Goal: Information Seeking & Learning: Learn about a topic

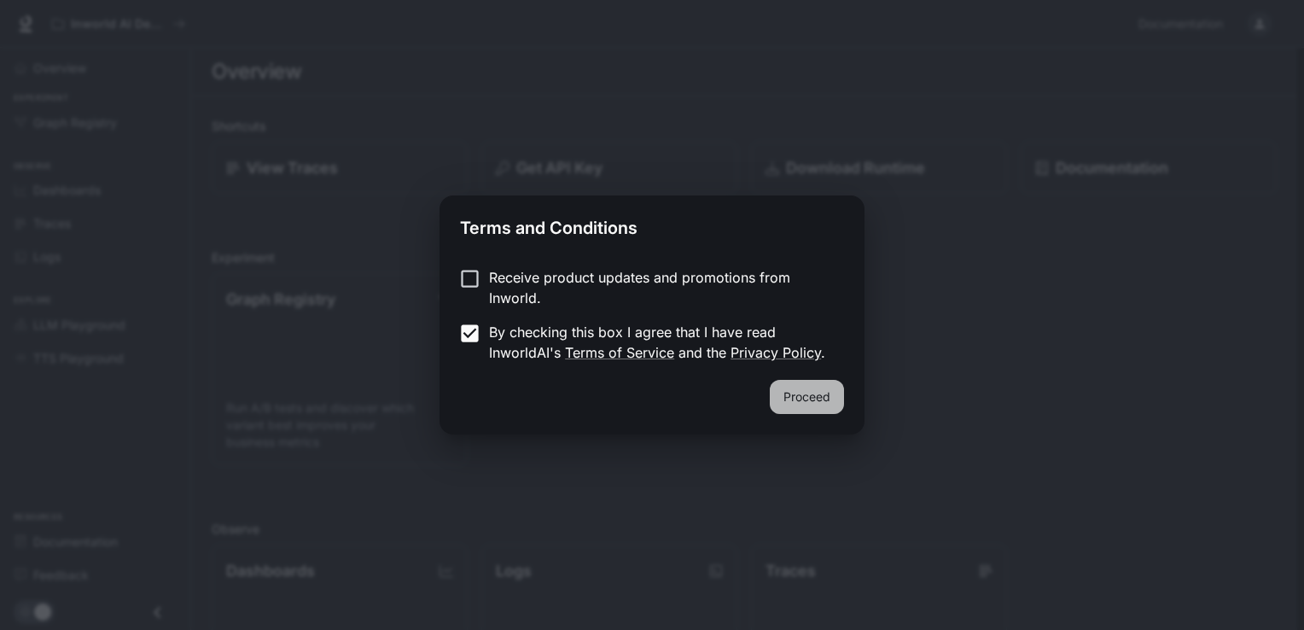
click at [785, 397] on button "Proceed" at bounding box center [807, 397] width 74 height 34
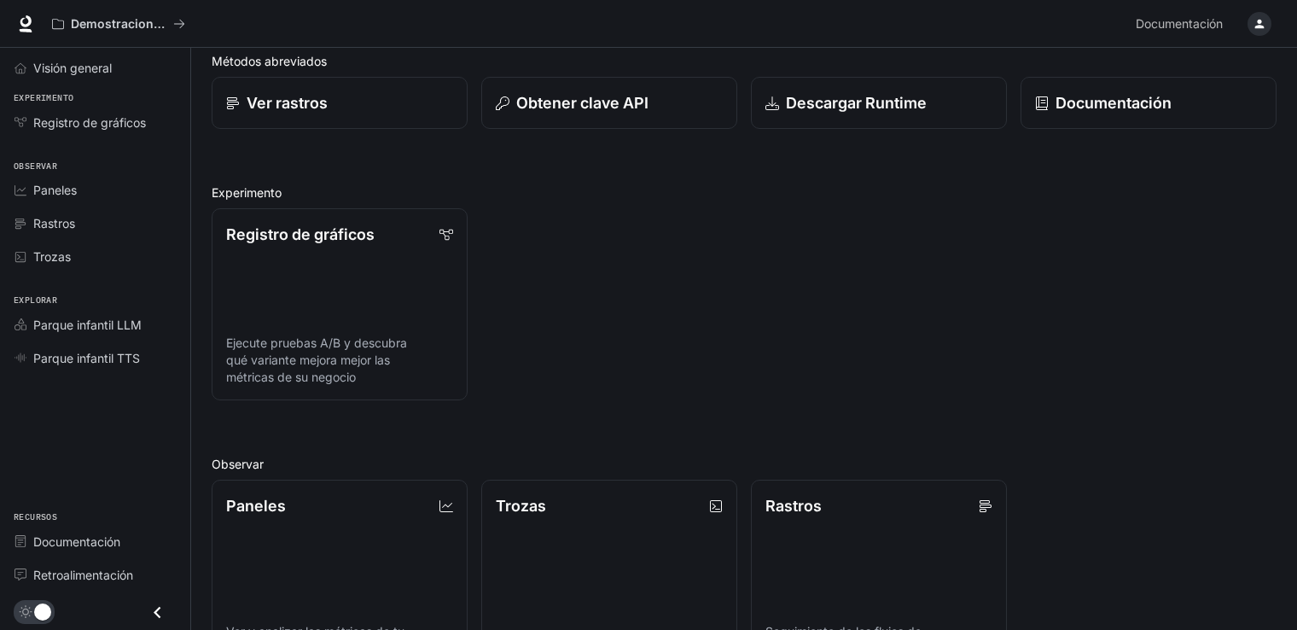
scroll to position [37, 0]
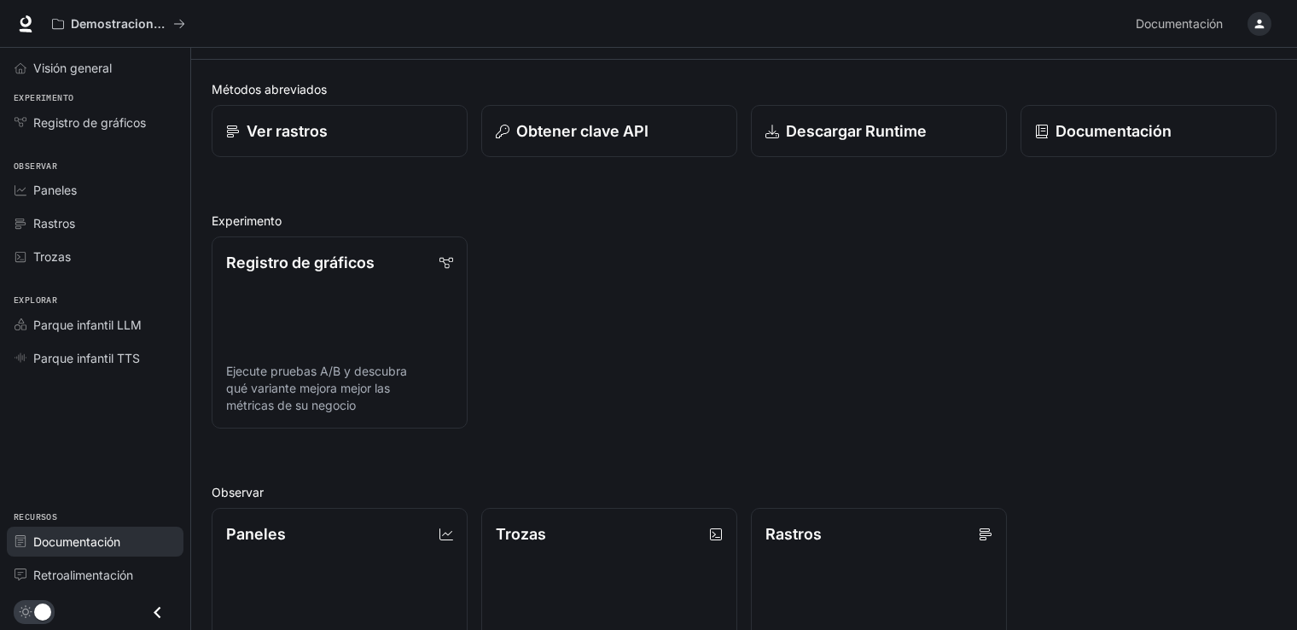
click at [123, 555] on link "Documentación" at bounding box center [95, 541] width 177 height 30
click at [100, 575] on span "Retroalimentación" at bounding box center [83, 575] width 100 height 18
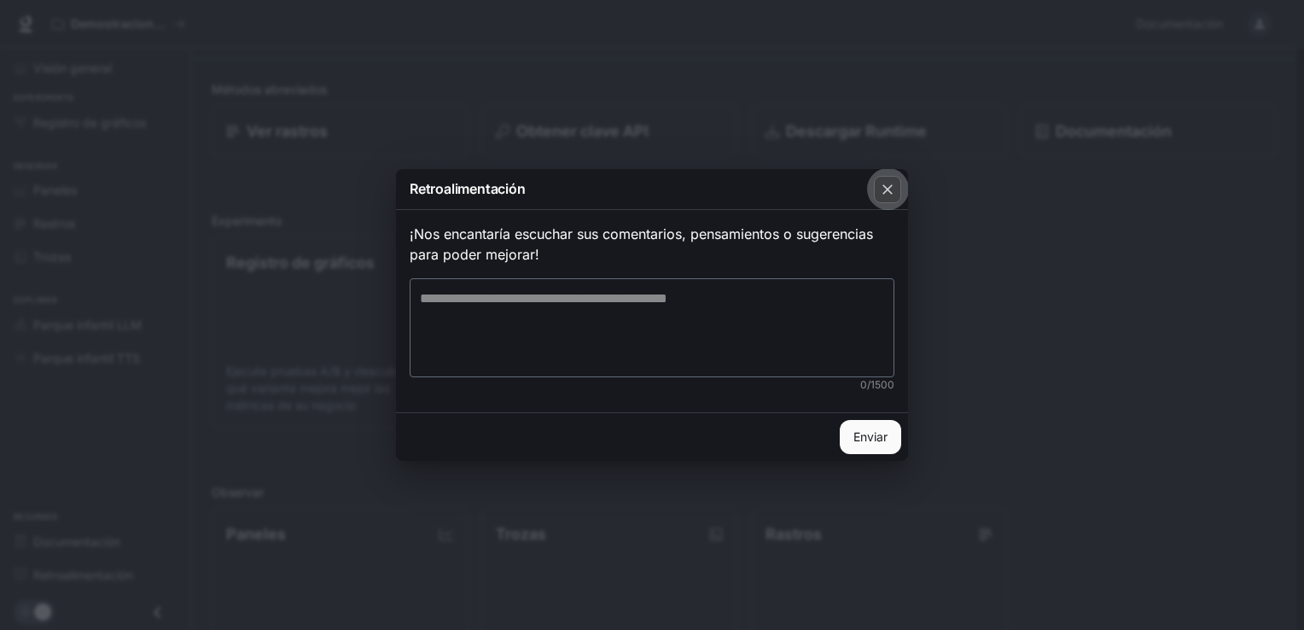
click at [891, 185] on icon "button" at bounding box center [887, 189] width 10 height 10
